Goal: Communication & Community: Connect with others

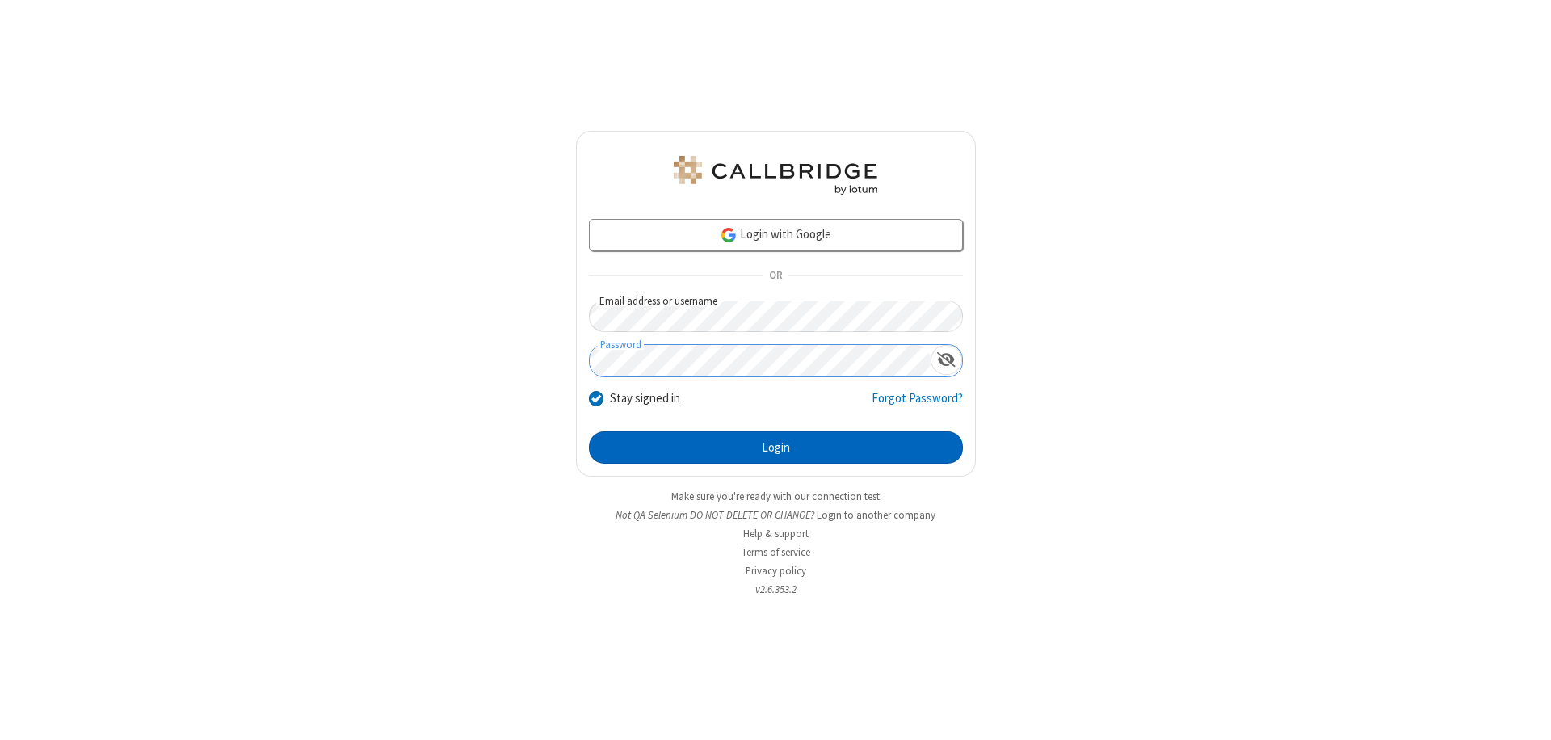
click at [776, 448] on button "Login" at bounding box center [776, 447] width 374 height 32
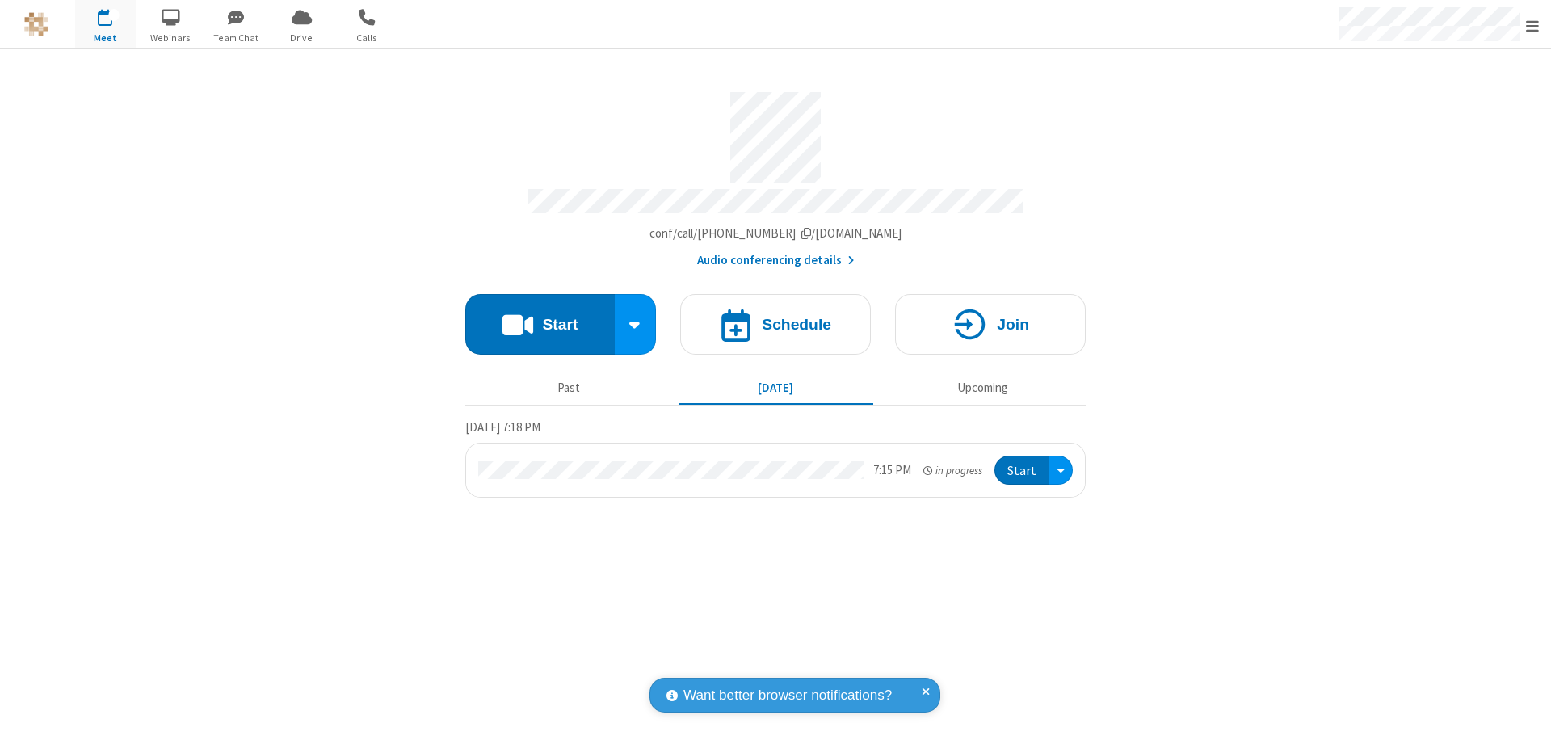
click at [236, 17] on span "button" at bounding box center [236, 16] width 61 height 27
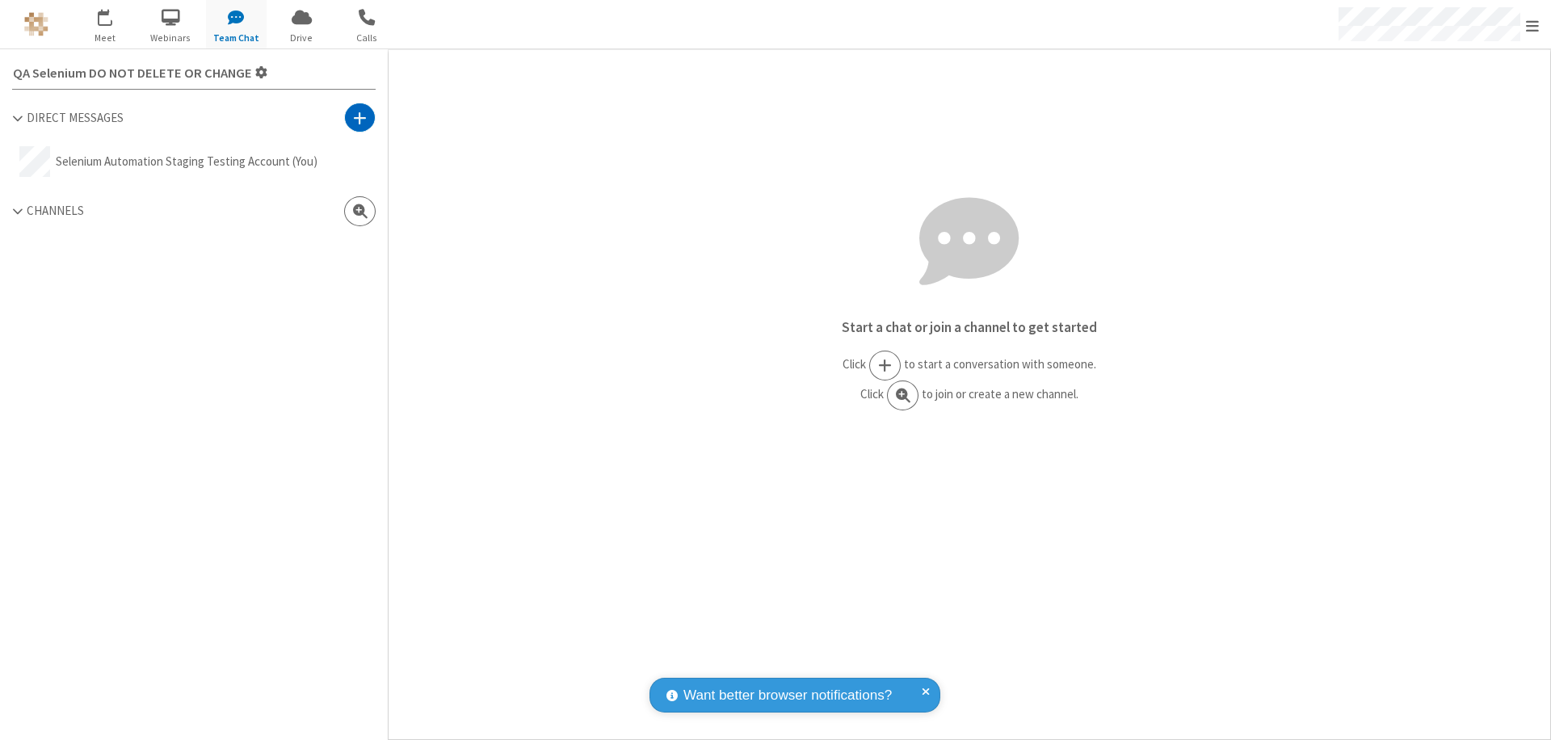
click at [360, 117] on span at bounding box center [360, 118] width 14 height 16
